Goal: Book appointment/travel/reservation

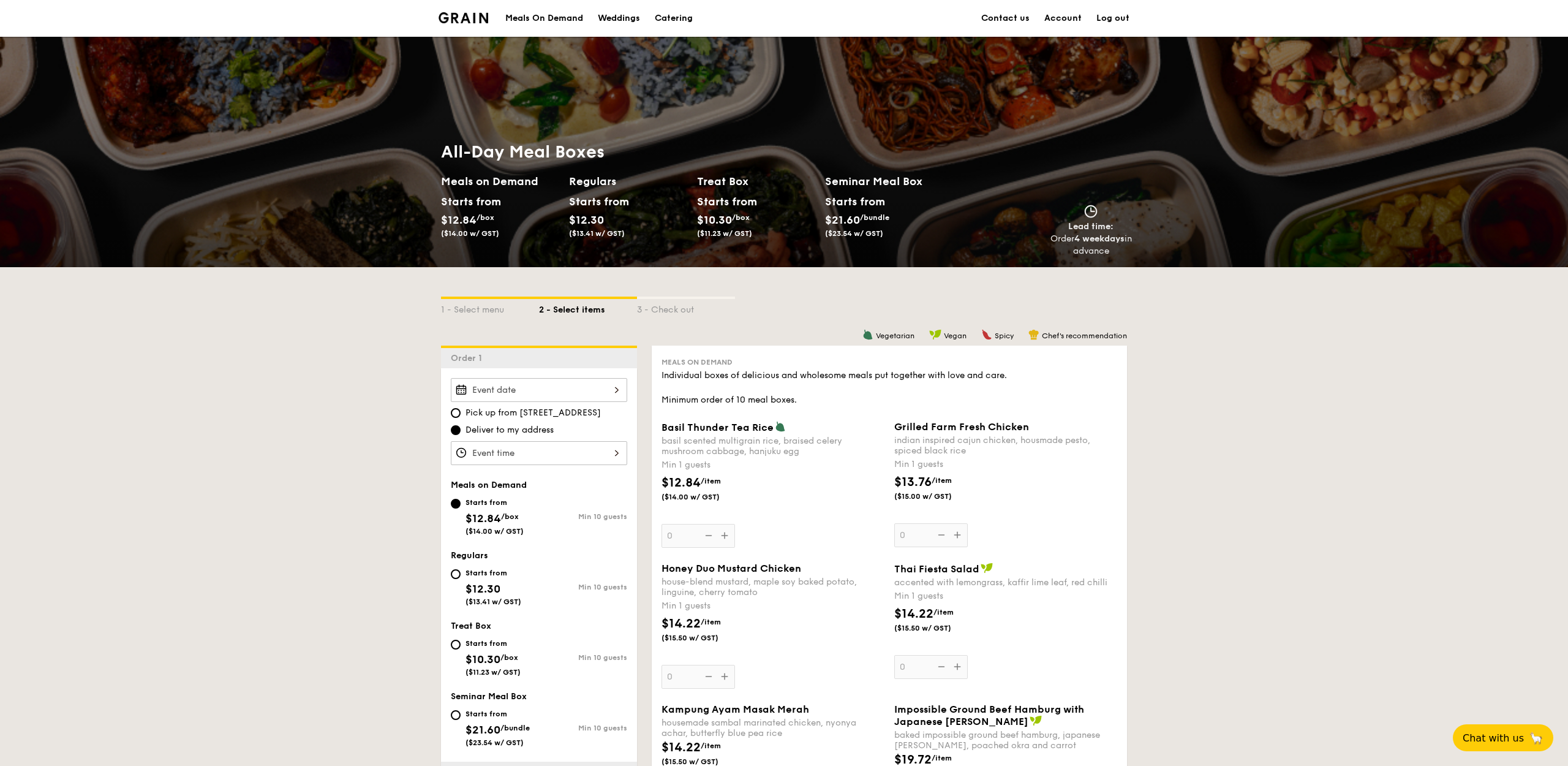
click at [528, 16] on div "Meals On Demand" at bounding box center [544, 18] width 78 height 36
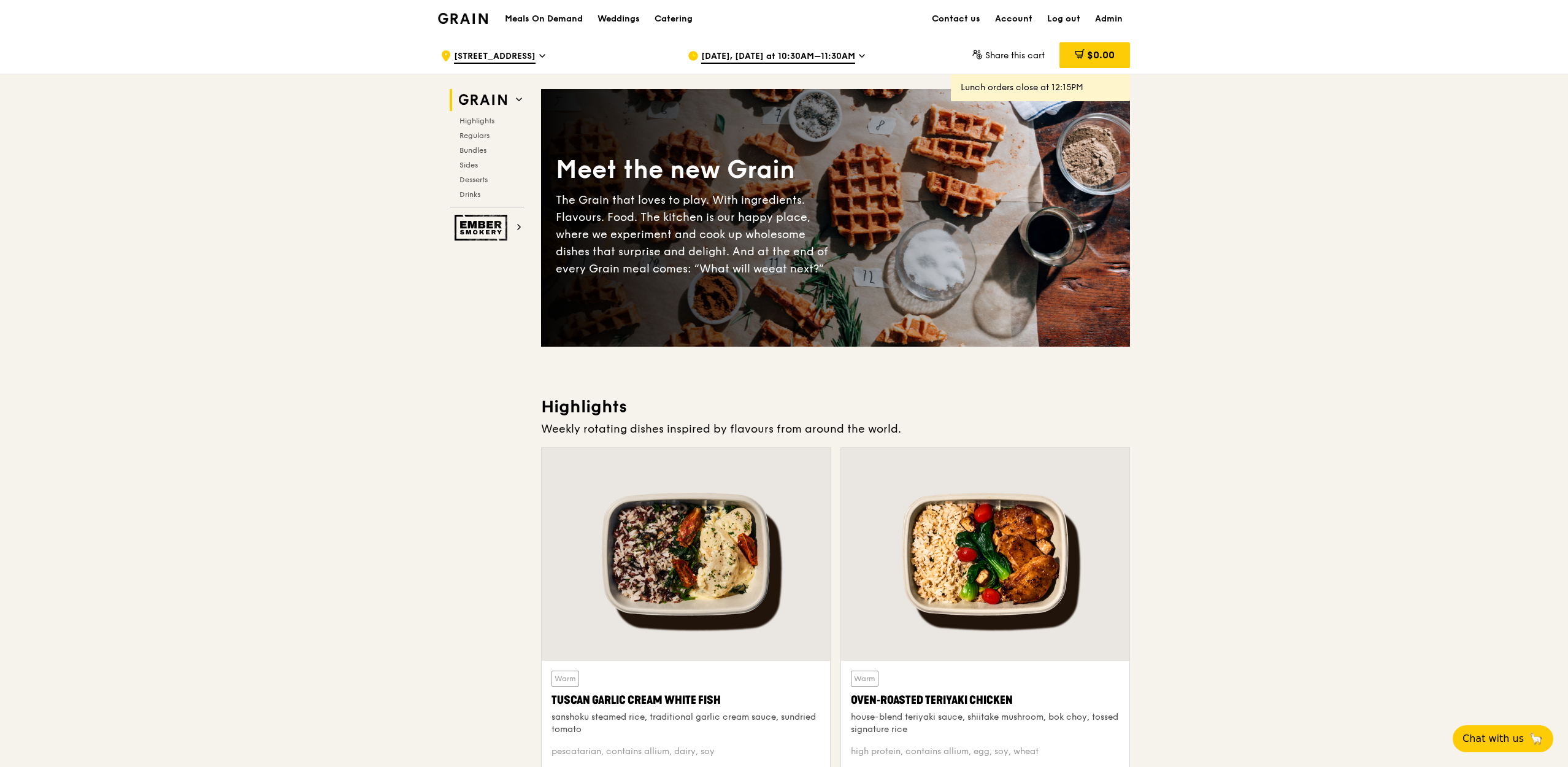
click at [711, 57] on span "[DATE], [DATE] at 10:30AM–11:30AM" at bounding box center [778, 56] width 154 height 13
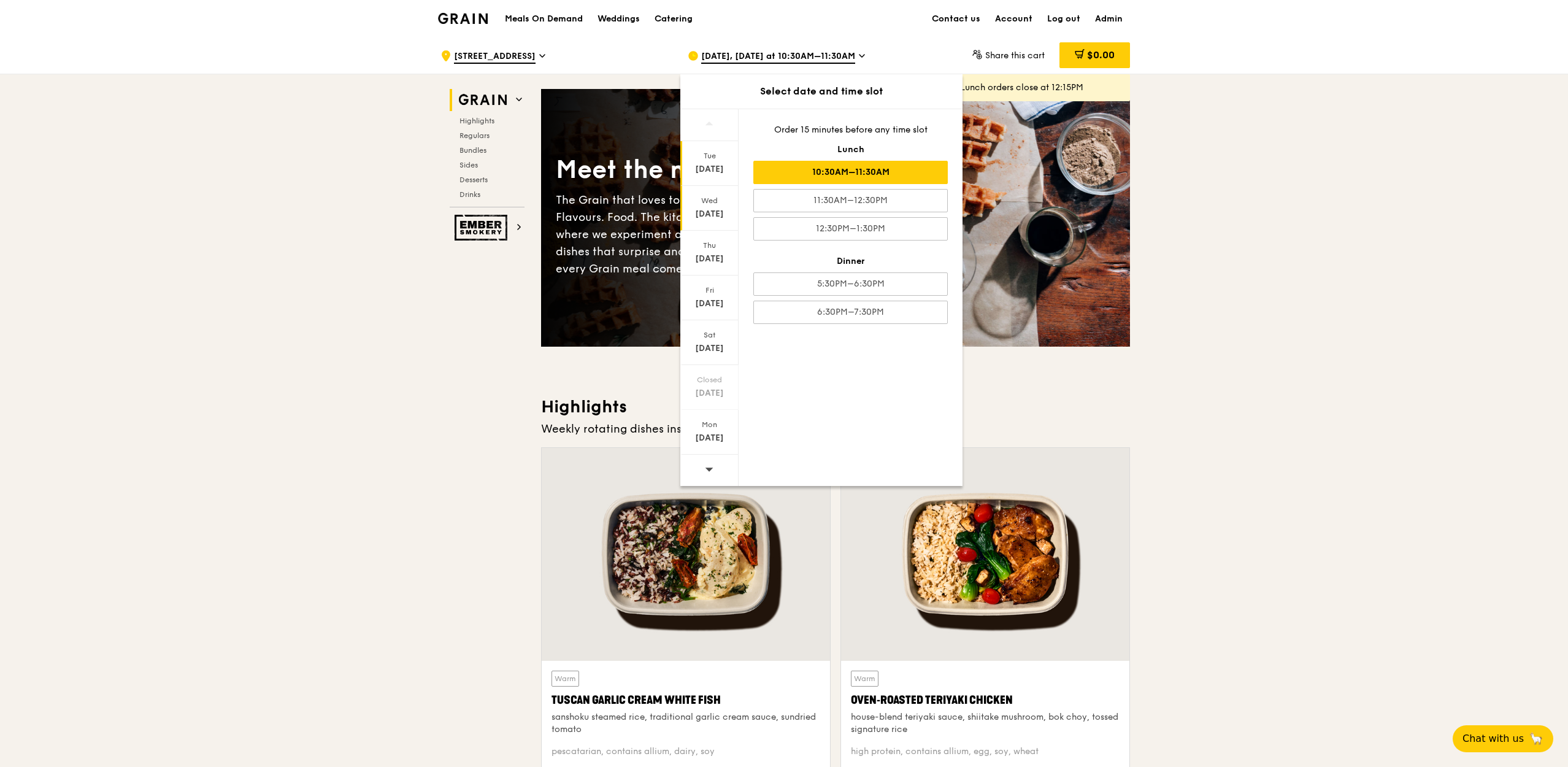
click at [709, 207] on div "[DATE]" at bounding box center [709, 208] width 58 height 44
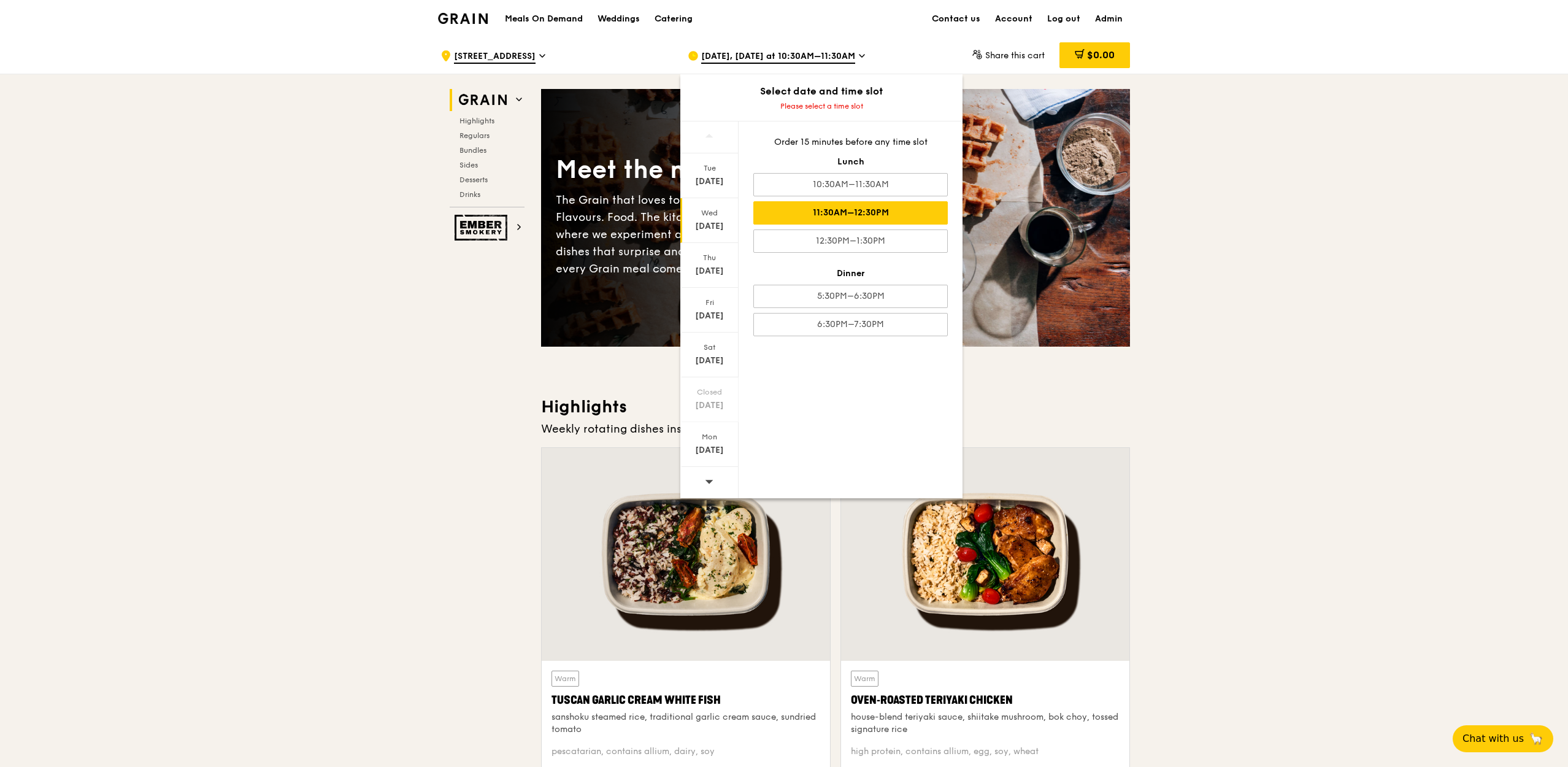
click at [811, 221] on div "11:30AM–12:30PM" at bounding box center [850, 213] width 194 height 23
